Goal: Browse casually

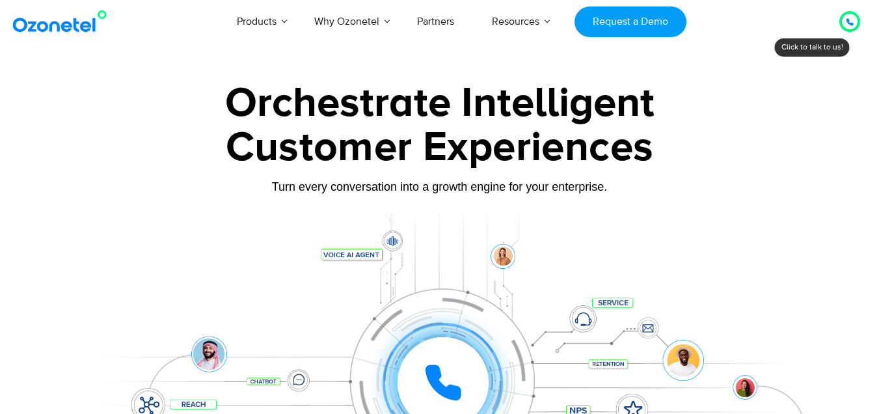
click at [846, 28] on div at bounding box center [850, 22] width 8 height 16
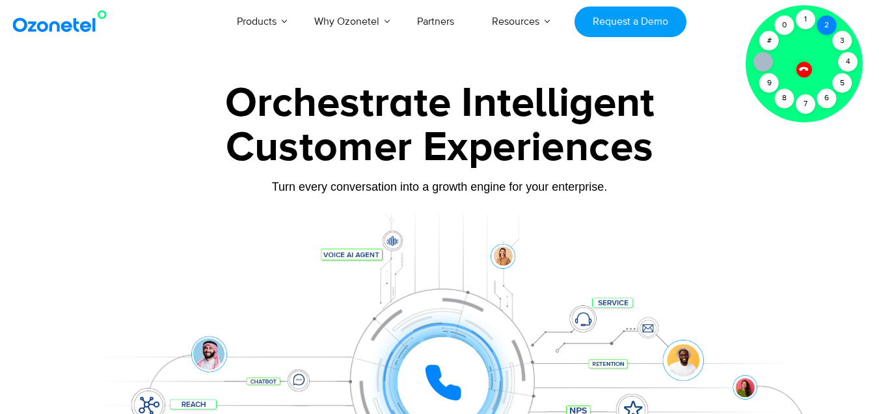
click at [832, 27] on div "2" at bounding box center [828, 26] width 20 height 20
click at [831, 27] on div "2" at bounding box center [828, 26] width 20 height 20
click at [83, 215] on div at bounding box center [440, 362] width 814 height 299
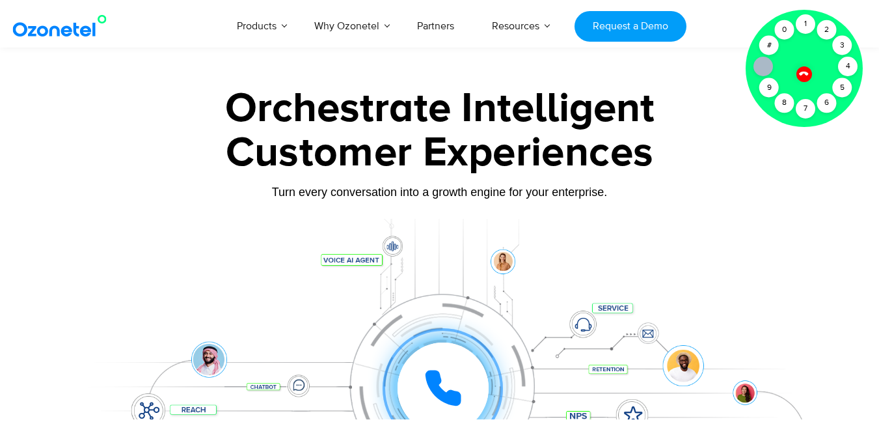
scroll to position [2270, 0]
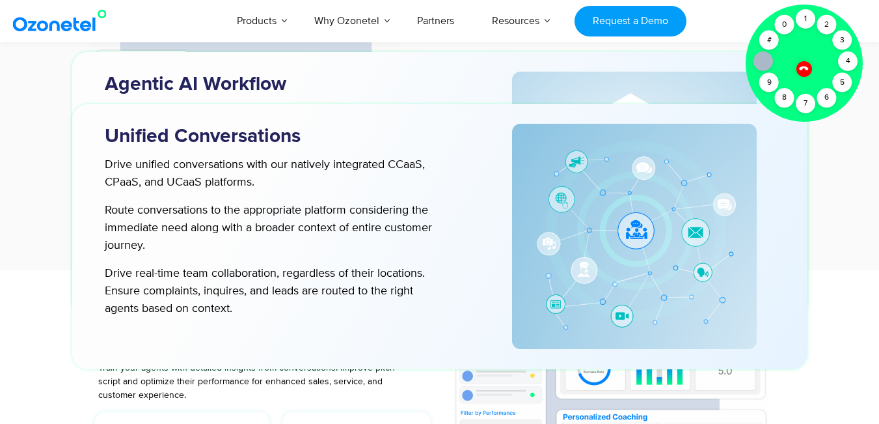
click at [266, 91] on h3 "Agentic AI Workflow" at bounding box center [287, 84] width 365 height 25
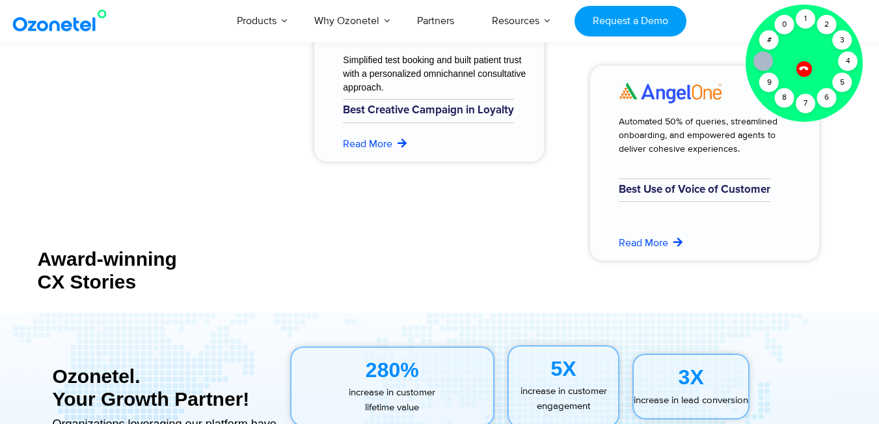
scroll to position [6400, 0]
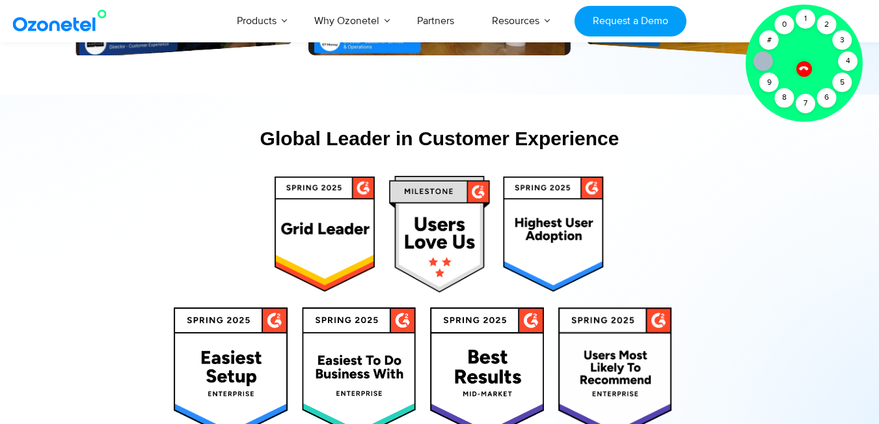
click at [801, 64] on div at bounding box center [804, 69] width 16 height 16
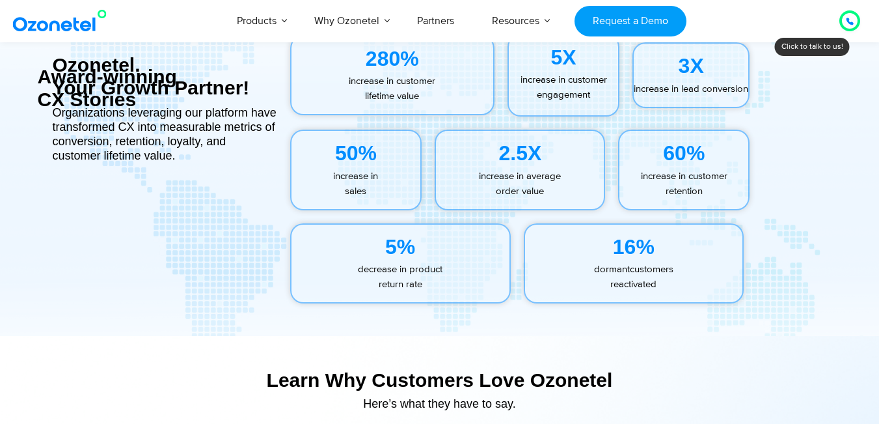
scroll to position [5320, 0]
